Goal: Transaction & Acquisition: Purchase product/service

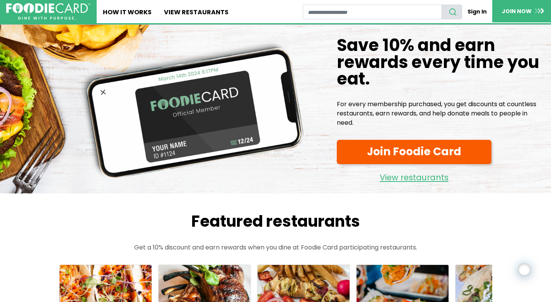
drag, startPoint x: 395, startPoint y: 126, endPoint x: 316, endPoint y: 48, distance: 111.2
click at [316, 48] on div "Save 10% and earn rewards every time you eat. Save 10% and earn rewards every t…" at bounding box center [275, 109] width 551 height 169
click at [359, 87] on h1 "Save 10% and earn rewards every time you eat." at bounding box center [441, 62] width 208 height 50
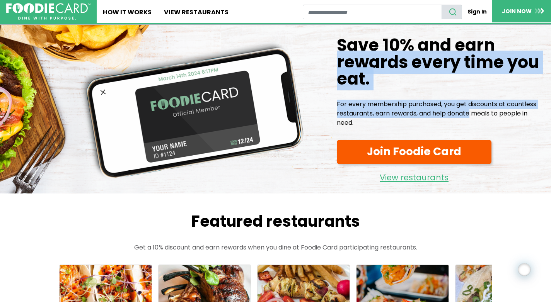
drag, startPoint x: 363, startPoint y: 112, endPoint x: 318, endPoint y: 55, distance: 73.2
click at [318, 55] on div "Save 10% and earn rewards every time you eat. Save 10% and earn rewards every t…" at bounding box center [275, 109] width 551 height 169
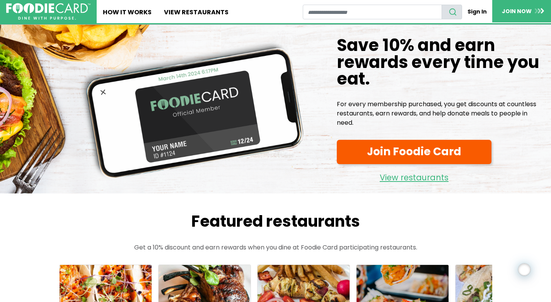
click at [386, 114] on p "For every membership purchased, you get discounts at countless restaurants, ear…" at bounding box center [441, 114] width 208 height 28
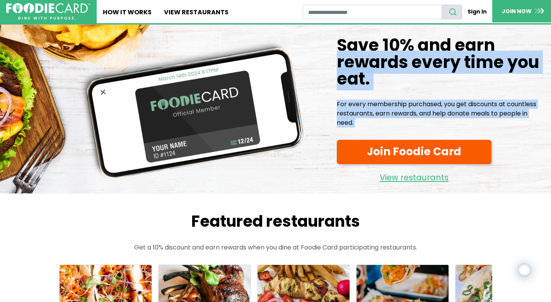
drag, startPoint x: 371, startPoint y: 129, endPoint x: 329, endPoint y: 62, distance: 79.2
click at [330, 62] on div "Save 10% and earn rewards every time you eat. Save 10% and earn rewards every t…" at bounding box center [440, 112] width 220 height 163
click at [367, 70] on h1 "Save 10% and earn rewards every time you eat." at bounding box center [441, 62] width 208 height 50
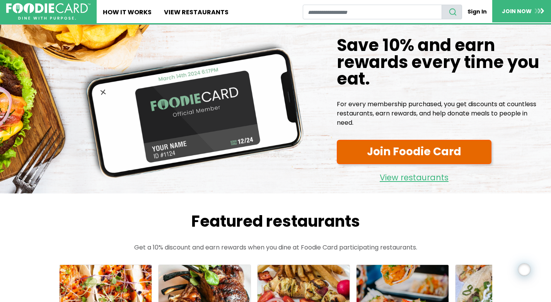
click at [440, 156] on link "Join Foodie Card" at bounding box center [414, 152] width 155 height 24
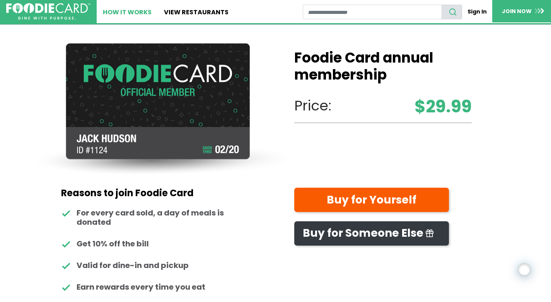
click at [132, 12] on link "How It Works" at bounding box center [127, 11] width 61 height 23
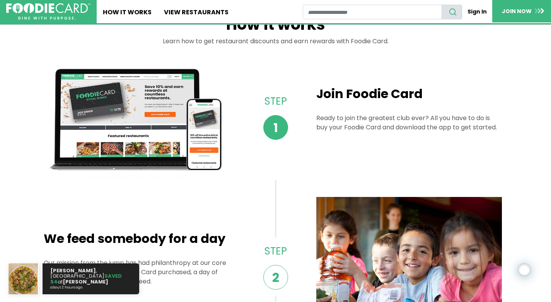
scroll to position [60, 0]
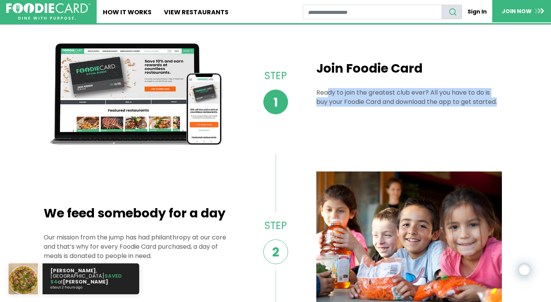
drag, startPoint x: 326, startPoint y: 93, endPoint x: 527, endPoint y: 107, distance: 201.8
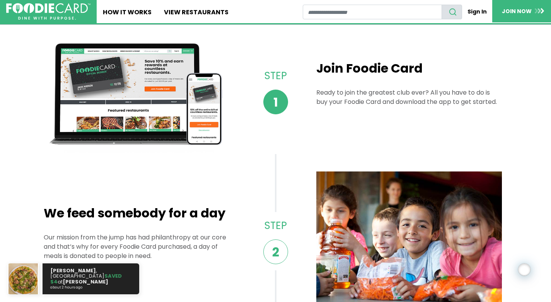
drag, startPoint x: 455, startPoint y: 102, endPoint x: 489, endPoint y: 104, distance: 33.6
click at [455, 102] on p "Ready to join the greatest club ever? All you have to do is buy your Foodie Car…" at bounding box center [408, 97] width 185 height 19
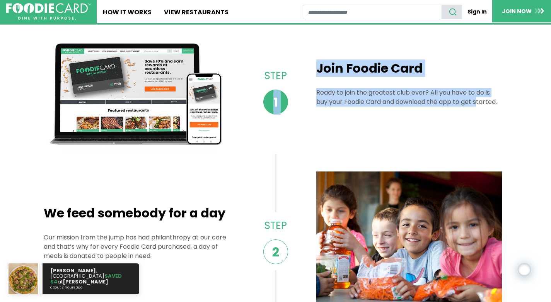
drag, startPoint x: 489, startPoint y: 104, endPoint x: 285, endPoint y: 88, distance: 204.2
click at [285, 88] on div "Step 1 Join Foodie Card Ready to join the greatest club ever? All you have to d…" at bounding box center [276, 91] width 464 height 123
click at [331, 97] on p "Ready to join the greatest club ever? All you have to do is buy your Foodie Car…" at bounding box center [408, 97] width 185 height 19
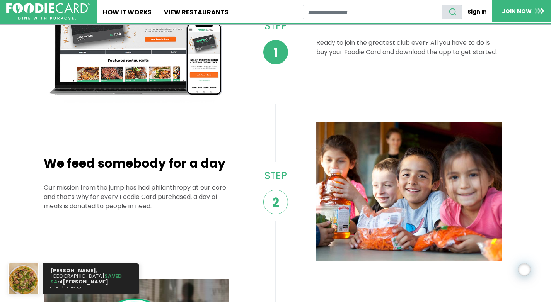
drag, startPoint x: 155, startPoint y: 200, endPoint x: 138, endPoint y: 164, distance: 39.9
click at [135, 166] on div "We feed somebody for a day Our mission from the jump has had philanthropy at ou…" at bounding box center [136, 191] width 185 height 70
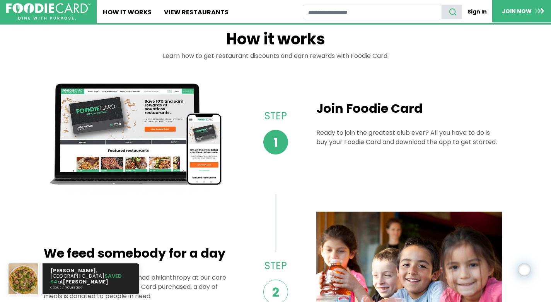
scroll to position [0, 0]
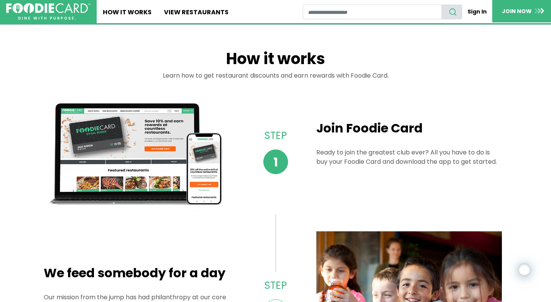
drag, startPoint x: 243, startPoint y: 70, endPoint x: 395, endPoint y: 73, distance: 152.6
click at [393, 73] on div "Learn how to get restaurant discounts and earn rewards with Foodie Card." at bounding box center [276, 80] width 464 height 19
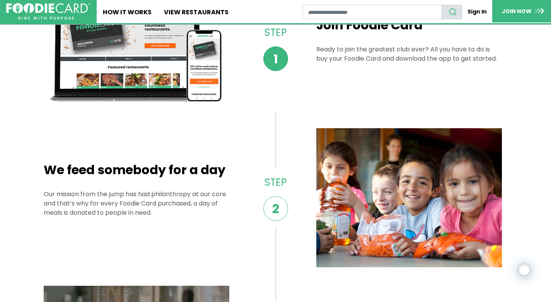
scroll to position [123, 0]
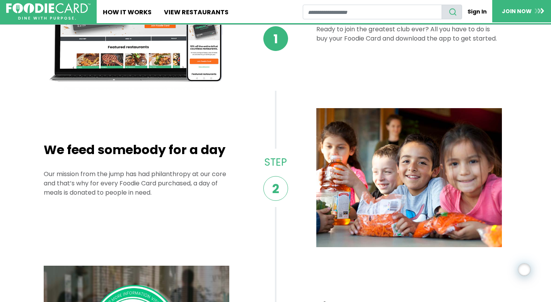
click at [149, 191] on p "Our mission from the jump has had philanthropy at our core and that’s why for e…" at bounding box center [136, 184] width 185 height 28
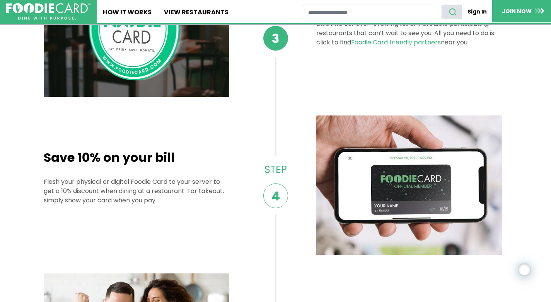
scroll to position [525, 0]
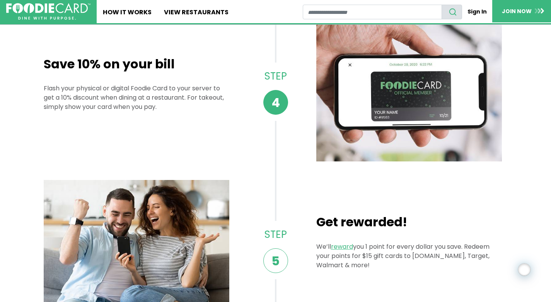
drag, startPoint x: 166, startPoint y: 117, endPoint x: 38, endPoint y: 92, distance: 130.4
click at [38, 92] on main "How it works Learn how to get restaurant discounts and earn rewards with Foodie…" at bounding box center [275, 129] width 551 height 1258
click at [62, 121] on div "Save 10% on your bill Flash your physical or digital Foodie Card to your server…" at bounding box center [136, 92] width 185 height 70
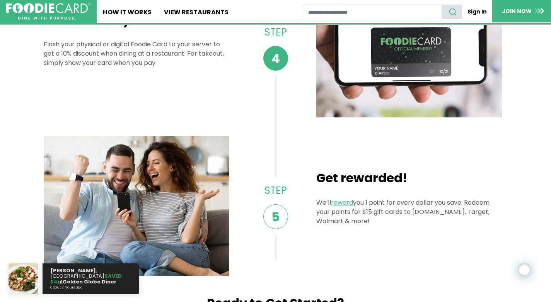
scroll to position [669, 0]
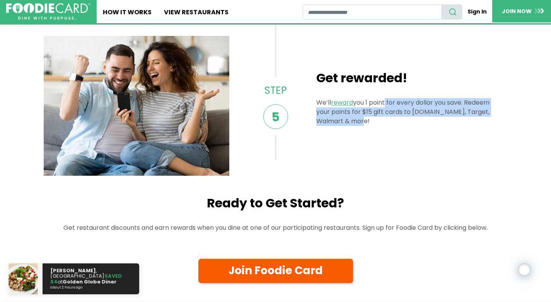
drag, startPoint x: 386, startPoint y: 111, endPoint x: 388, endPoint y: 126, distance: 14.5
click at [388, 126] on div "Get rewarded! We’ll reward you 1 point for every dollar you save. Redeem your p…" at bounding box center [408, 106] width 185 height 70
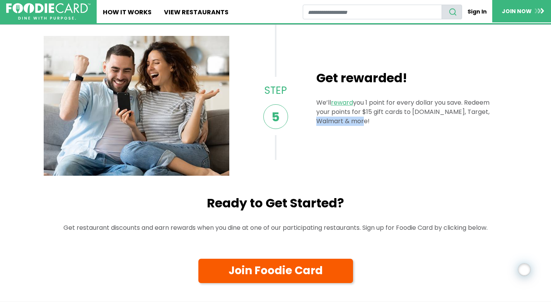
drag, startPoint x: 397, startPoint y: 125, endPoint x: 324, endPoint y: 121, distance: 72.8
click at [324, 121] on p "We’ll reward you 1 point for every dollar you save. Redeem your points for $15 …" at bounding box center [408, 112] width 185 height 28
click at [388, 145] on div "Step 5 Get rewarded! We’ll reward you 1 point for every dollar you save. Redeem…" at bounding box center [276, 106] width 464 height 140
click at [341, 100] on link "reward" at bounding box center [343, 102] width 24 height 9
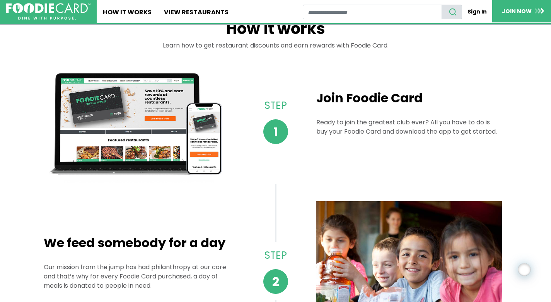
scroll to position [0, 0]
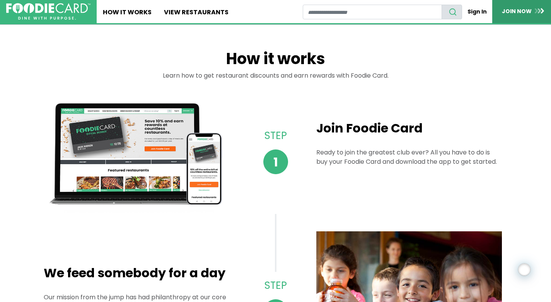
click at [517, 9] on link "JOIN NOW" at bounding box center [523, 11] width 62 height 22
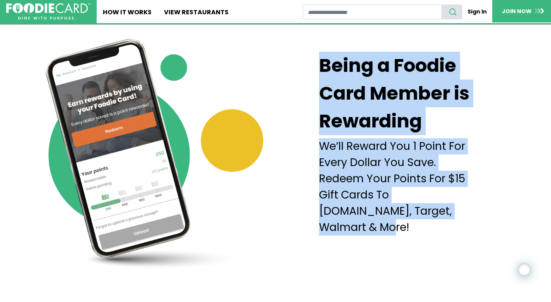
drag, startPoint x: 317, startPoint y: 78, endPoint x: 449, endPoint y: 226, distance: 198.4
click at [449, 226] on div "Being a Foodie Card Member is Rewarding We’ll Reward You 1 Point For Every Doll…" at bounding box center [412, 148] width 275 height 247
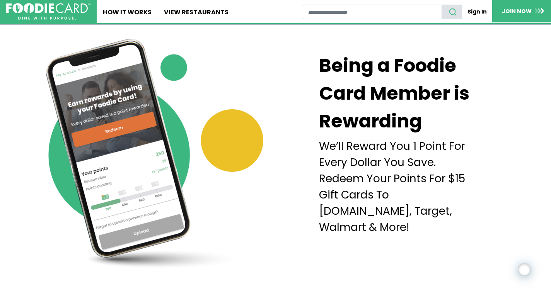
click at [443, 216] on p "We’ll Reward You 1 Point For Every Dollar You Save. Redeem Your Points For $15 …" at bounding box center [399, 186] width 160 height 97
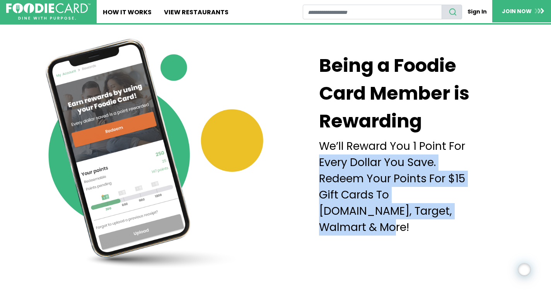
drag, startPoint x: 454, startPoint y: 224, endPoint x: 315, endPoint y: 177, distance: 147.0
click at [315, 177] on div "Being a Foodie Card Member is Rewarding We’ll Reward You 1 Point For Every Doll…" at bounding box center [412, 148] width 275 height 247
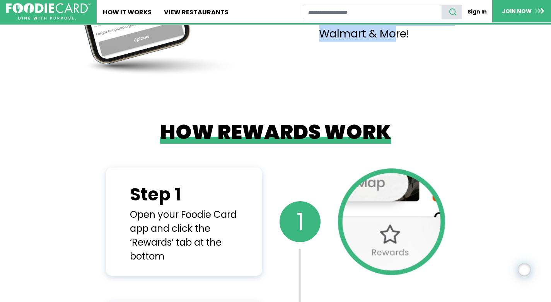
scroll to position [257, 0]
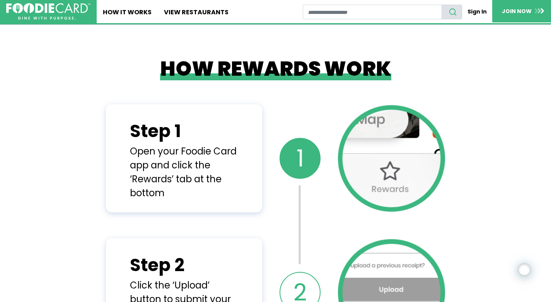
drag, startPoint x: 144, startPoint y: 150, endPoint x: 175, endPoint y: 201, distance: 60.3
click at [175, 201] on div "Step 1 Open your Foodie Card app and click the ‘Rewards’ tab at the bottom" at bounding box center [184, 158] width 156 height 108
drag, startPoint x: 175, startPoint y: 201, endPoint x: 184, endPoint y: 196, distance: 10.2
click at [175, 201] on div "Step 1 Open your Foodie Card app and click the ‘Rewards’ tab at the bottom" at bounding box center [184, 158] width 156 height 108
drag, startPoint x: 184, startPoint y: 196, endPoint x: 155, endPoint y: 150, distance: 55.0
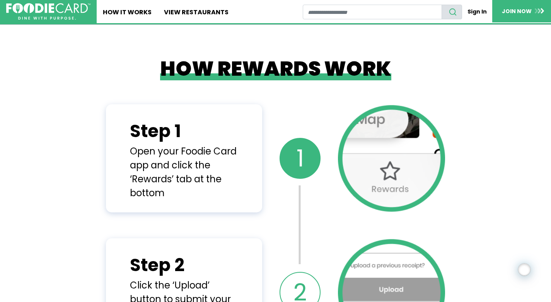
click at [155, 150] on div "Open your Foodie Card app and click the ‘Rewards’ tab at the bottom" at bounding box center [184, 173] width 108 height 56
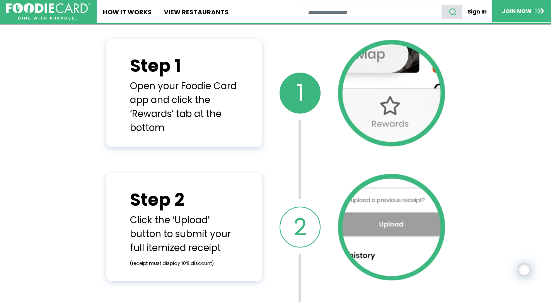
scroll to position [382, 0]
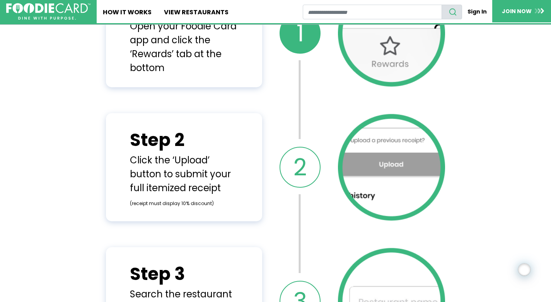
drag, startPoint x: 219, startPoint y: 199, endPoint x: 146, endPoint y: 157, distance: 84.6
click at [146, 157] on div "Click the ‘Upload’ button to submit your full itemized receipt (receipt must di…" at bounding box center [184, 181] width 108 height 56
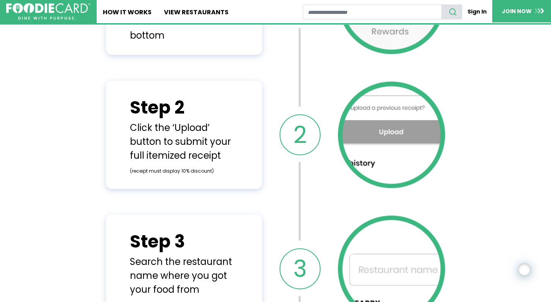
scroll to position [446, 0]
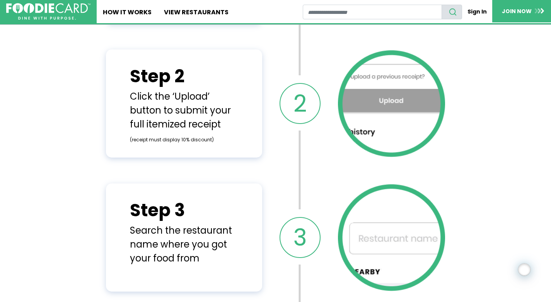
click at [166, 123] on div "Click the ‘Upload’ button to submit your full itemized receipt (receipt must di…" at bounding box center [184, 118] width 108 height 56
drag, startPoint x: 163, startPoint y: 104, endPoint x: 251, endPoint y: 124, distance: 90.1
click at [251, 124] on div "Step 2 Click the ‘Upload’ button to submit your full itemized receipt (receipt …" at bounding box center [184, 103] width 156 height 108
click at [187, 231] on div "Search the restaurant name where you got your food from" at bounding box center [184, 245] width 108 height 42
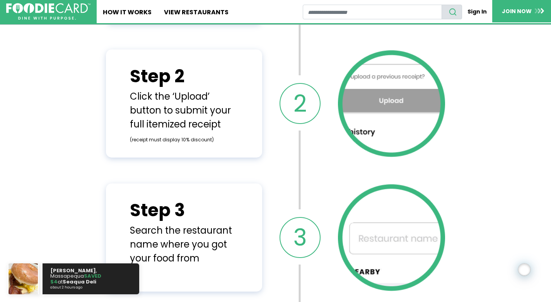
drag, startPoint x: 209, startPoint y: 267, endPoint x: 136, endPoint y: 226, distance: 83.5
click at [136, 226] on div "Step 3 Search the restaurant name where you got your food from" at bounding box center [184, 237] width 108 height 80
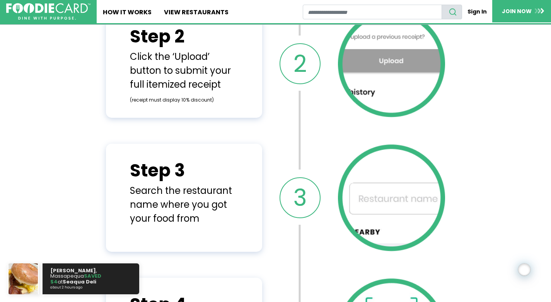
scroll to position [511, 0]
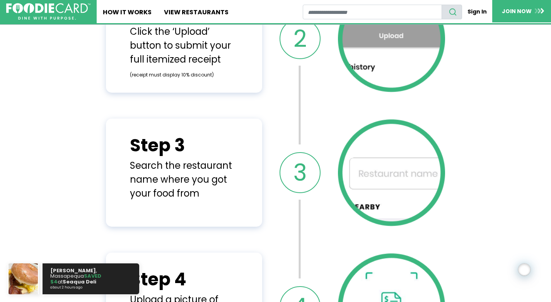
click at [155, 164] on div "Search the restaurant name where you got your food from" at bounding box center [184, 180] width 108 height 42
drag, startPoint x: 214, startPoint y: 192, endPoint x: 129, endPoint y: 161, distance: 90.4
click at [129, 161] on div "Step 3 Search the restaurant name where you got your food from" at bounding box center [184, 173] width 156 height 108
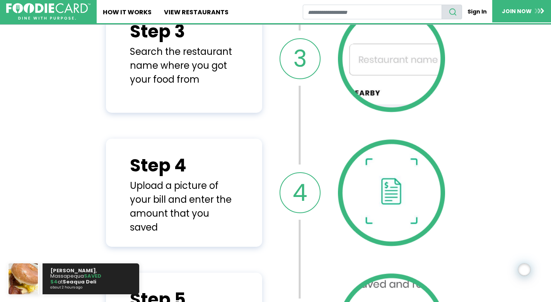
scroll to position [625, 0]
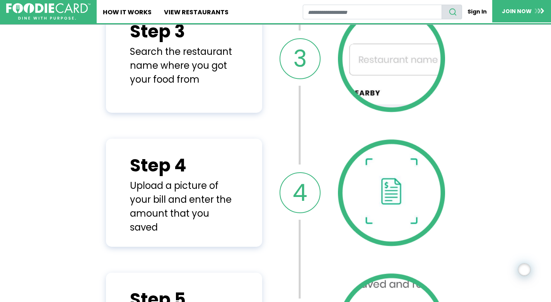
drag, startPoint x: 160, startPoint y: 213, endPoint x: 131, endPoint y: 187, distance: 38.0
click at [131, 187] on div "Upload a picture of your bill and enter the amount that you saved" at bounding box center [184, 207] width 108 height 56
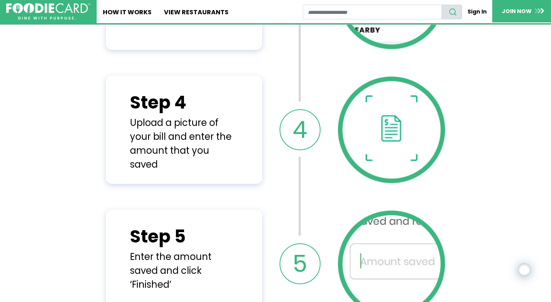
click at [150, 156] on div "Upload a picture of your bill and enter the amount that you saved" at bounding box center [184, 144] width 108 height 56
drag, startPoint x: 167, startPoint y: 168, endPoint x: 133, endPoint y: 126, distance: 53.9
click at [133, 126] on div "Upload a picture of your bill and enter the amount that you saved" at bounding box center [184, 144] width 108 height 56
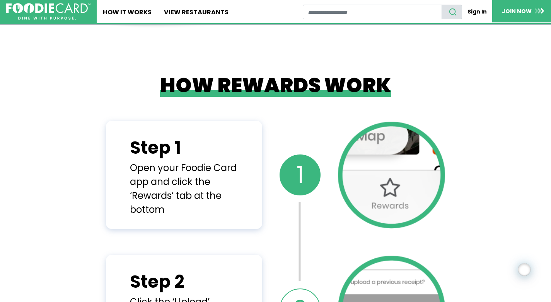
scroll to position [393, 0]
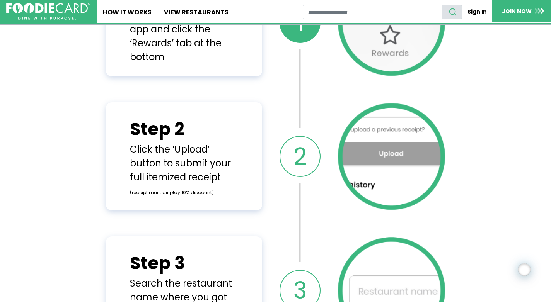
drag, startPoint x: 140, startPoint y: 151, endPoint x: 223, endPoint y: 185, distance: 90.0
click at [223, 185] on div "Click the ‘Upload’ button to submit your full itemized receipt (receipt must di…" at bounding box center [184, 171] width 108 height 56
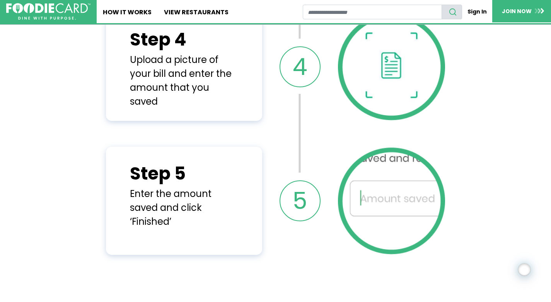
drag, startPoint x: 183, startPoint y: 221, endPoint x: 143, endPoint y: 197, distance: 46.1
click at [143, 197] on div "Enter the amount saved and click ‘Finished’" at bounding box center [184, 208] width 108 height 42
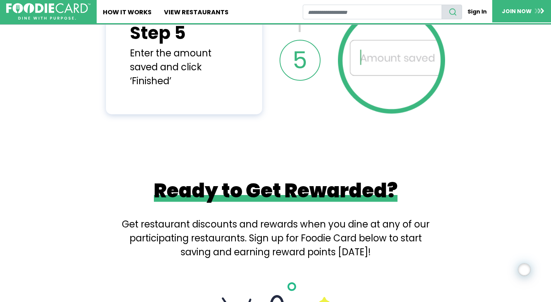
click at [173, 235] on div "Get restaurant discounts and rewards when you dine at any of our participating …" at bounding box center [276, 232] width 308 height 54
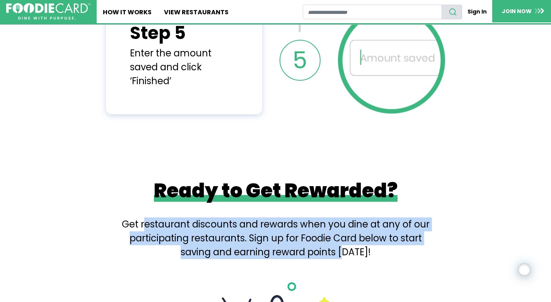
drag, startPoint x: 160, startPoint y: 227, endPoint x: 346, endPoint y: 254, distance: 188.6
click at [346, 254] on div "Get restaurant discounts and rewards when you dine at any of our participating …" at bounding box center [276, 232] width 308 height 54
drag, startPoint x: 337, startPoint y: 238, endPoint x: 358, endPoint y: 248, distance: 23.2
click at [337, 238] on div "Get restaurant discounts and rewards when you dine at any of our participating …" at bounding box center [276, 232] width 308 height 54
drag, startPoint x: 372, startPoint y: 253, endPoint x: 113, endPoint y: 213, distance: 262.0
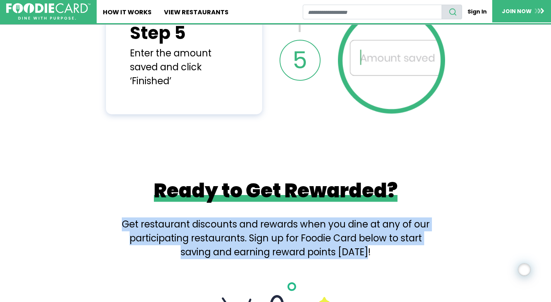
click at [113, 213] on div "Ready to Get Rewarded? Get restaurant discounts and rewards when you dine at an…" at bounding box center [275, 296] width 551 height 365
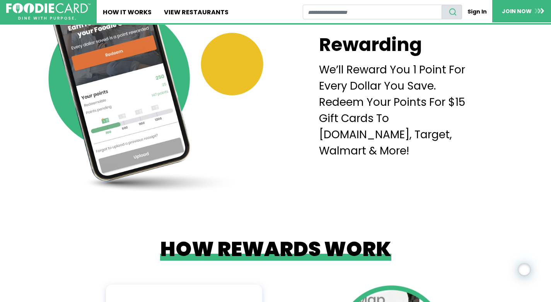
scroll to position [0, 0]
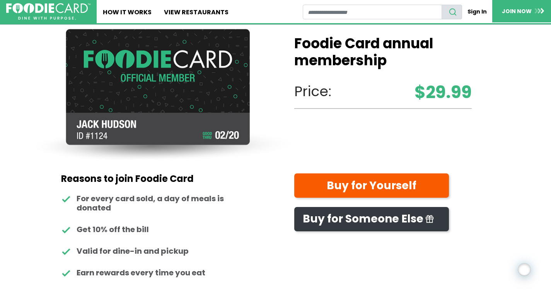
scroll to position [57, 0]
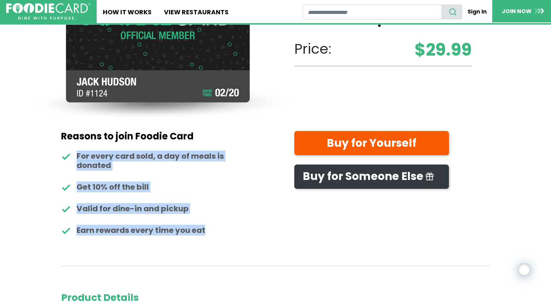
drag, startPoint x: 136, startPoint y: 195, endPoint x: 212, endPoint y: 251, distance: 94.2
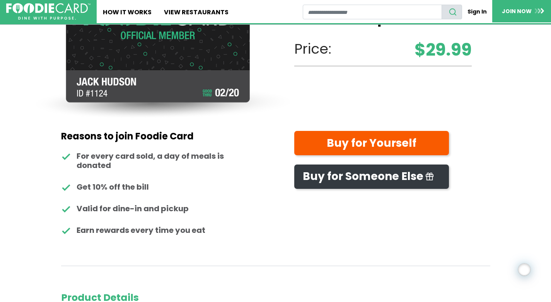
drag, startPoint x: 191, startPoint y: 219, endPoint x: 217, endPoint y: 235, distance: 30.8
click at [191, 219] on ul "For every card sold, a day of meals is donated Get 10% off the bill Valid for d…" at bounding box center [153, 192] width 184 height 83
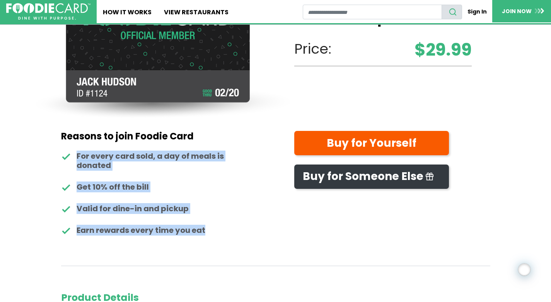
drag, startPoint x: 218, startPoint y: 235, endPoint x: 87, endPoint y: 150, distance: 156.6
click at [87, 150] on div "Reasons to join Foodie Card For every card sold, a day of meals is donated Get …" at bounding box center [153, 189] width 184 height 116
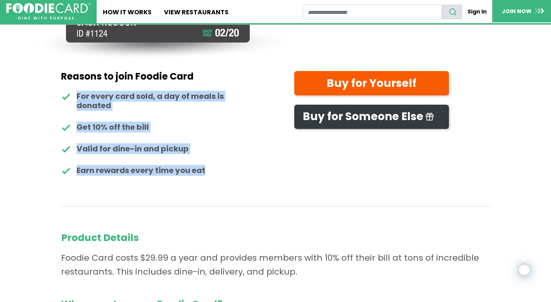
scroll to position [274, 0]
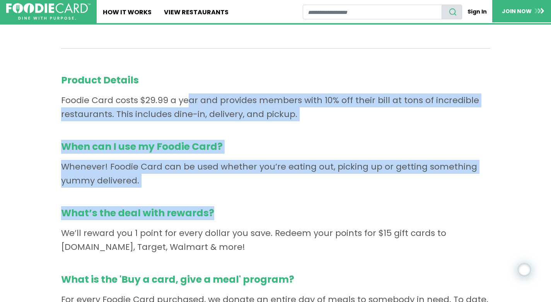
drag, startPoint x: 97, startPoint y: 100, endPoint x: 283, endPoint y: 209, distance: 215.4
click at [283, 209] on div "Product Details Foodie Card costs $29.99 a year and provides members with 10% o…" at bounding box center [275, 260] width 429 height 374
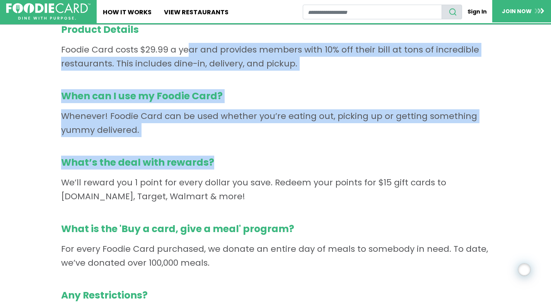
scroll to position [338, 0]
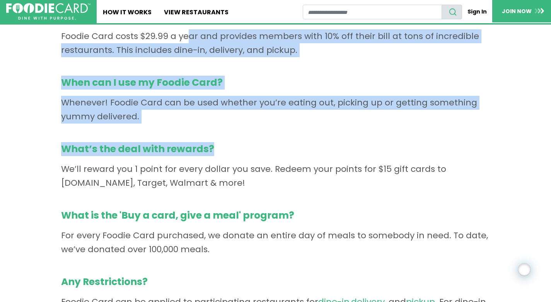
drag, startPoint x: 221, startPoint y: 175, endPoint x: 236, endPoint y: 188, distance: 19.7
click at [236, 188] on p "What’s the deal with rewards? We’ll reward you 1 point for every dollar you sav…" at bounding box center [275, 166] width 429 height 48
drag, startPoint x: 236, startPoint y: 188, endPoint x: 244, endPoint y: 186, distance: 7.6
click at [236, 188] on p "What’s the deal with rewards? We’ll reward you 1 point for every dollar you sav…" at bounding box center [275, 166] width 429 height 48
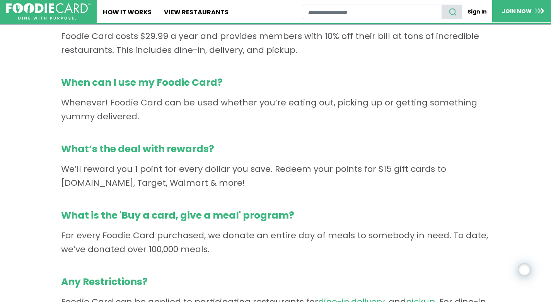
drag, startPoint x: 244, startPoint y: 186, endPoint x: 56, endPoint y: 163, distance: 189.2
click at [56, 163] on main "Foodie Card annual membership $29.99 Price: Reasons to join Foodie Card For eve…" at bounding box center [275, 54] width 551 height 736
click at [107, 179] on p "What’s the deal with rewards? We’ll reward you 1 point for every dollar you sav…" at bounding box center [275, 166] width 429 height 48
drag, startPoint x: 242, startPoint y: 181, endPoint x: 117, endPoint y: 160, distance: 127.4
click at [117, 160] on p "What’s the deal with rewards? We’ll reward you 1 point for every dollar you sav…" at bounding box center [275, 166] width 429 height 48
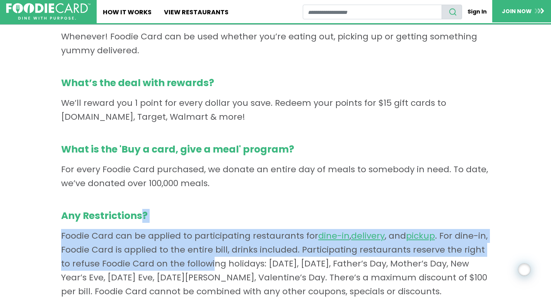
drag, startPoint x: 153, startPoint y: 235, endPoint x: 200, endPoint y: 267, distance: 57.3
click at [200, 268] on p "Any Restrictions? Foodie Card can be applied to participating restaurants for d…" at bounding box center [275, 254] width 429 height 90
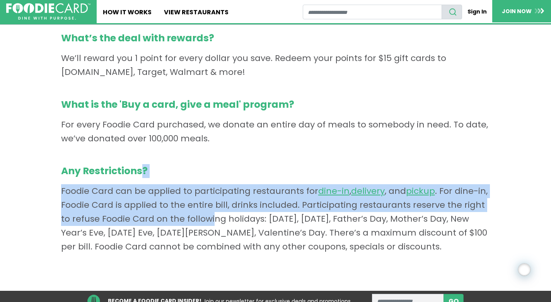
scroll to position [537, 0]
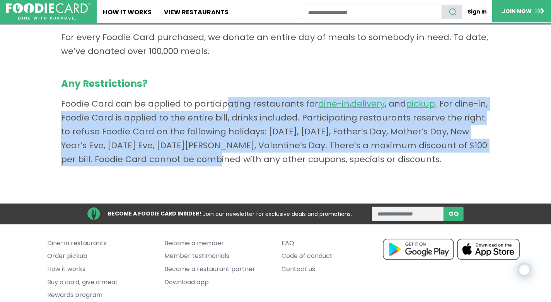
drag, startPoint x: 182, startPoint y: 163, endPoint x: 133, endPoint y: 107, distance: 74.0
click at [135, 109] on p "Any Restrictions? Foodie Card can be applied to participating restaurants for d…" at bounding box center [275, 122] width 429 height 90
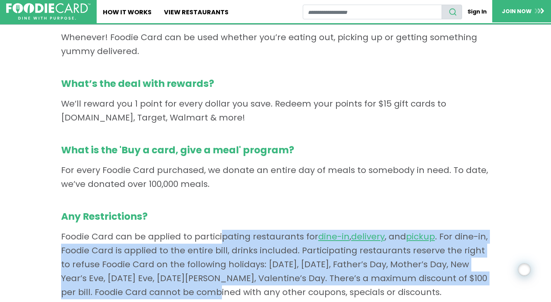
scroll to position [403, 0]
